Goal: Navigation & Orientation: Find specific page/section

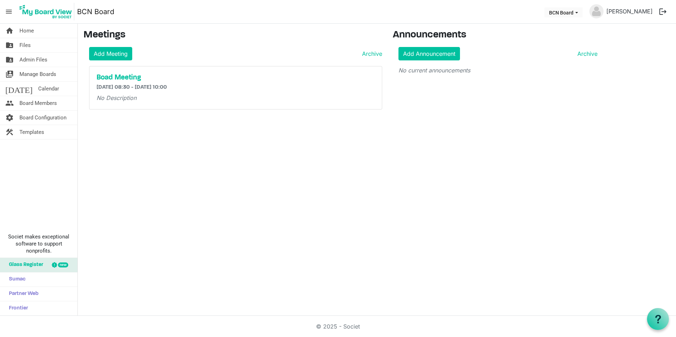
click at [162, 122] on div "home Home folder_shared Files folder_shared Admin Files switch_account Manage B…" at bounding box center [338, 170] width 676 height 292
click at [43, 104] on span "Board Members" at bounding box center [37, 103] width 37 height 14
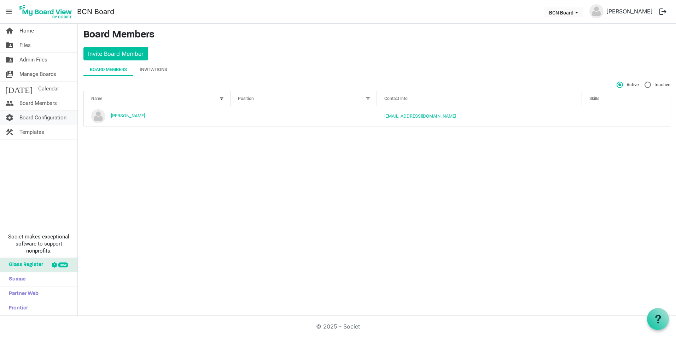
click at [48, 117] on span "Board Configuration" at bounding box center [42, 118] width 47 height 14
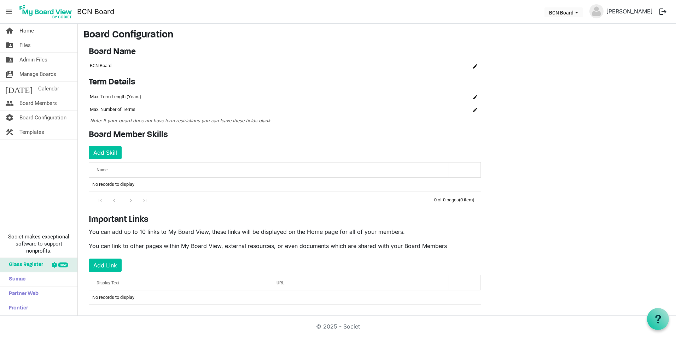
click at [269, 90] on div "Term Details OK OK Cancel Id Name Name term-settings-grid_header_table 3759 Max…" at bounding box center [284, 100] width 403 height 47
click at [238, 77] on h4 "Term Details" at bounding box center [285, 82] width 392 height 10
click at [30, 75] on span "Manage Boards" at bounding box center [37, 74] width 37 height 14
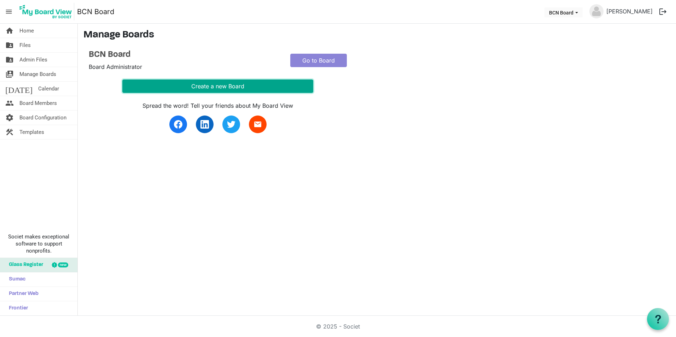
click at [199, 84] on button "Create a new Board" at bounding box center [217, 86] width 191 height 13
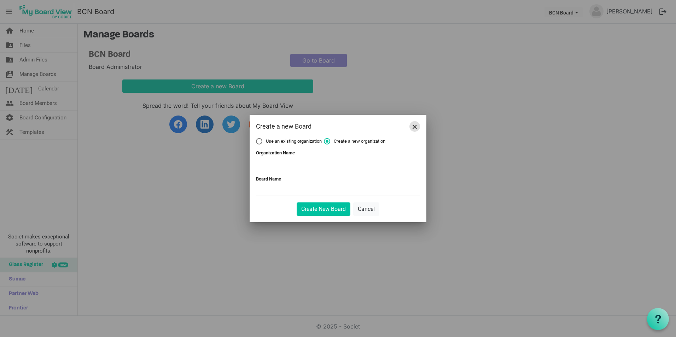
click at [416, 125] on span "Close" at bounding box center [414, 127] width 4 height 4
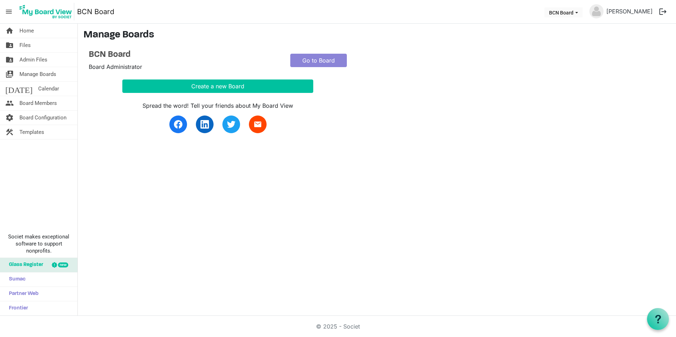
drag, startPoint x: 441, startPoint y: 76, endPoint x: 480, endPoint y: 44, distance: 50.0
click at [445, 74] on div "BCN Board Board Administrator Go to Board Create a new Board Spread the word! T…" at bounding box center [284, 92] width 403 height 84
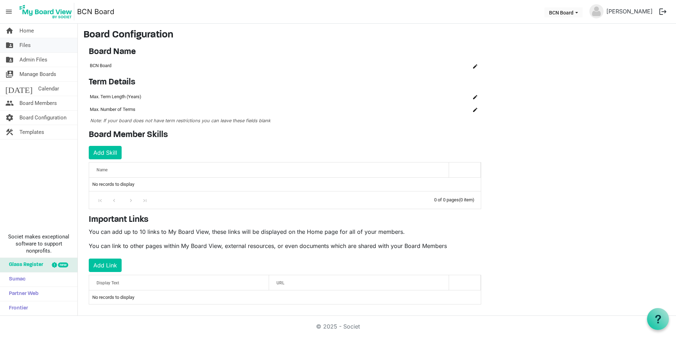
click at [30, 43] on span "Files" at bounding box center [24, 45] width 11 height 14
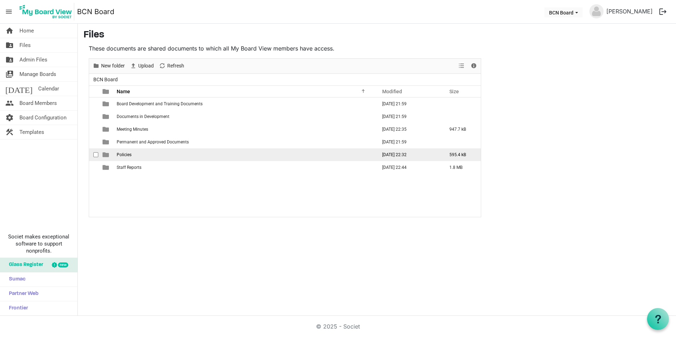
click at [129, 153] on span "Policies" at bounding box center [124, 154] width 15 height 5
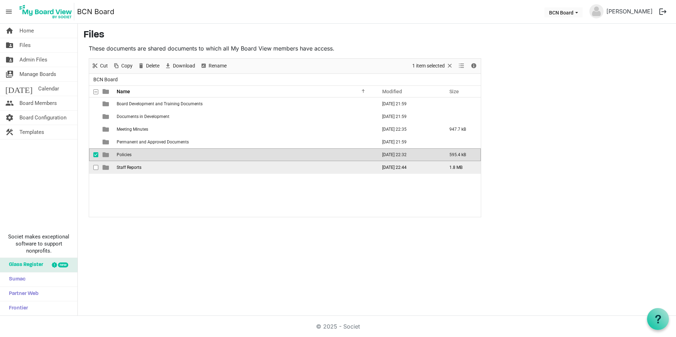
click at [142, 169] on td "Staff Reports" at bounding box center [245, 167] width 260 height 13
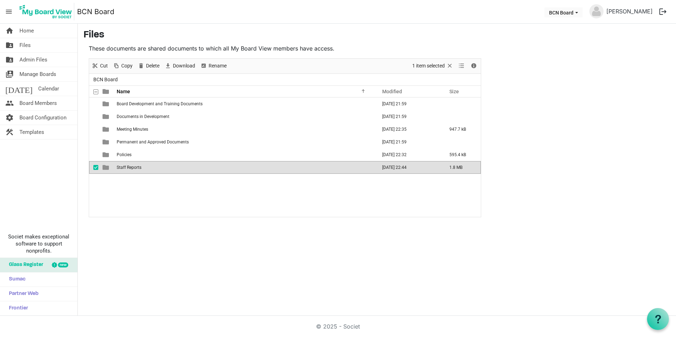
click at [141, 169] on span "Staff Reports" at bounding box center [129, 167] width 25 height 5
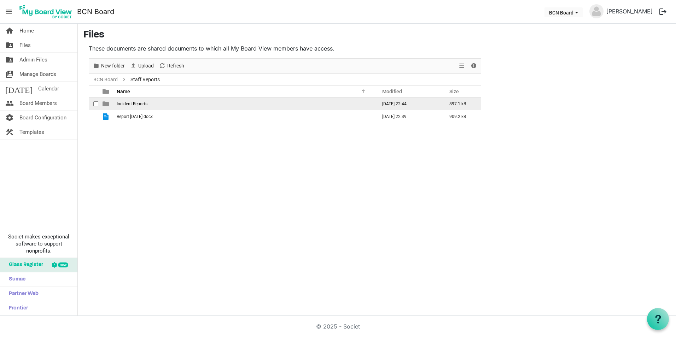
click at [144, 104] on span "Incident Reports" at bounding box center [132, 103] width 31 height 5
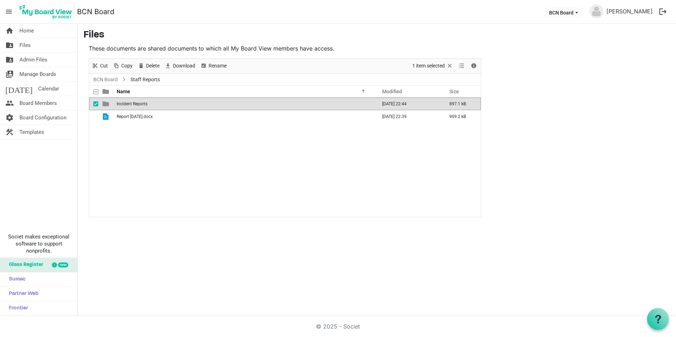
click at [144, 104] on span "Incident Reports" at bounding box center [132, 103] width 31 height 5
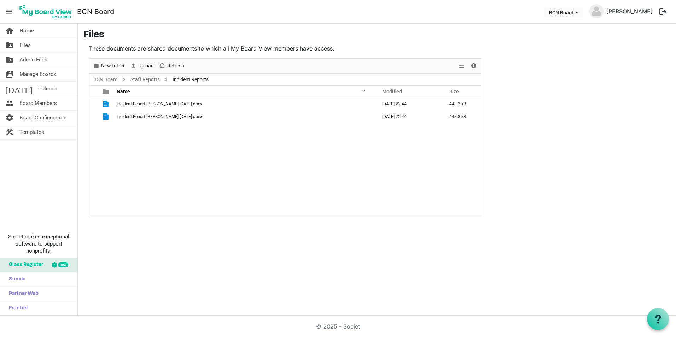
click at [150, 134] on div "Incident Report Debbie 16th July.docx September 15, 2025 22:44 448.3 kB Inciden…" at bounding box center [285, 157] width 392 height 119
click at [238, 151] on div "Incident Report Debbie 16th July.docx September 15, 2025 22:44 448.3 kB Inciden…" at bounding box center [285, 157] width 392 height 119
